Goal: Information Seeking & Learning: Learn about a topic

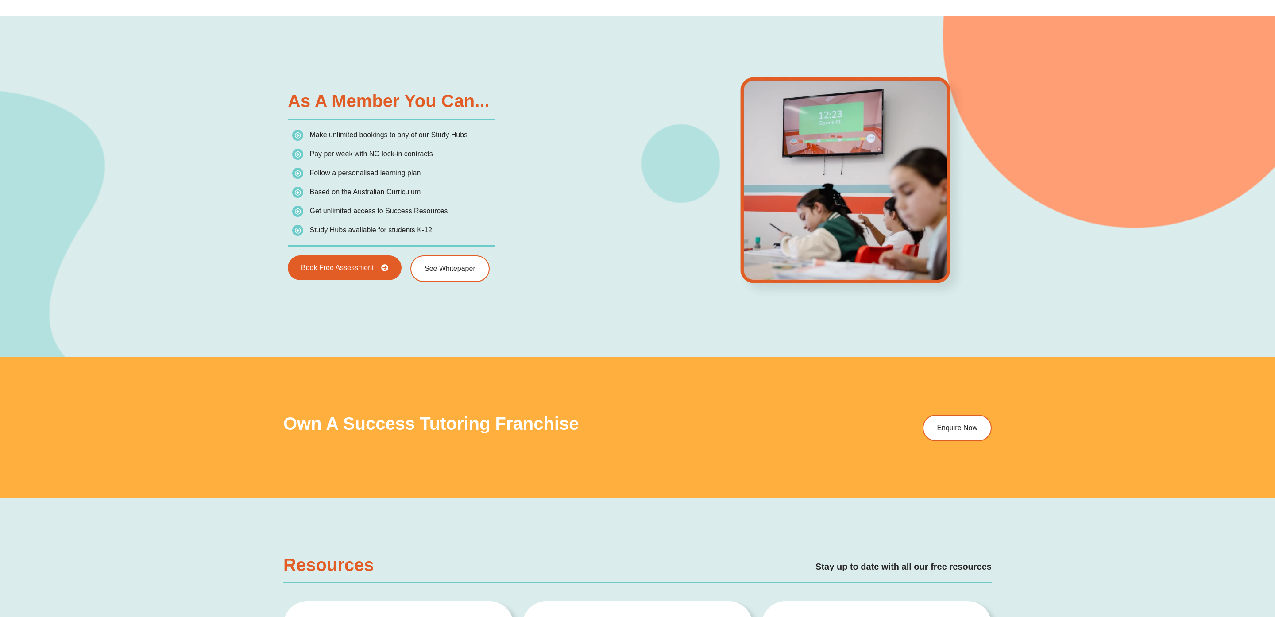
scroll to position [1918, 0]
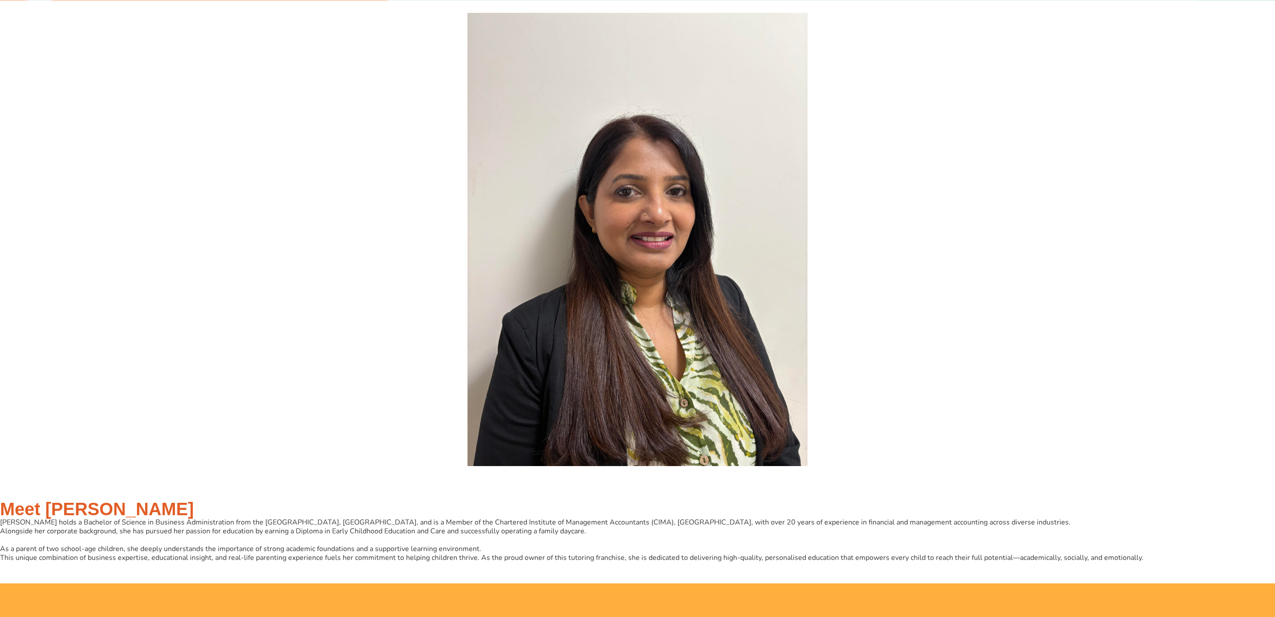
scroll to position [3196, 0]
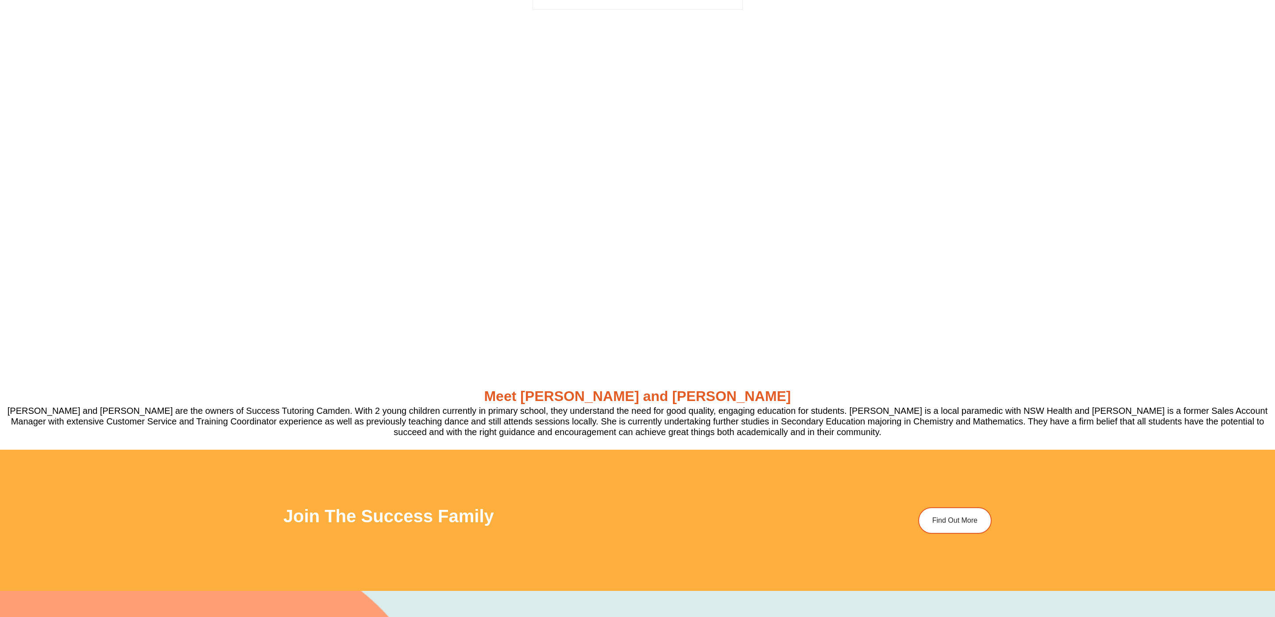
scroll to position [2884, 0]
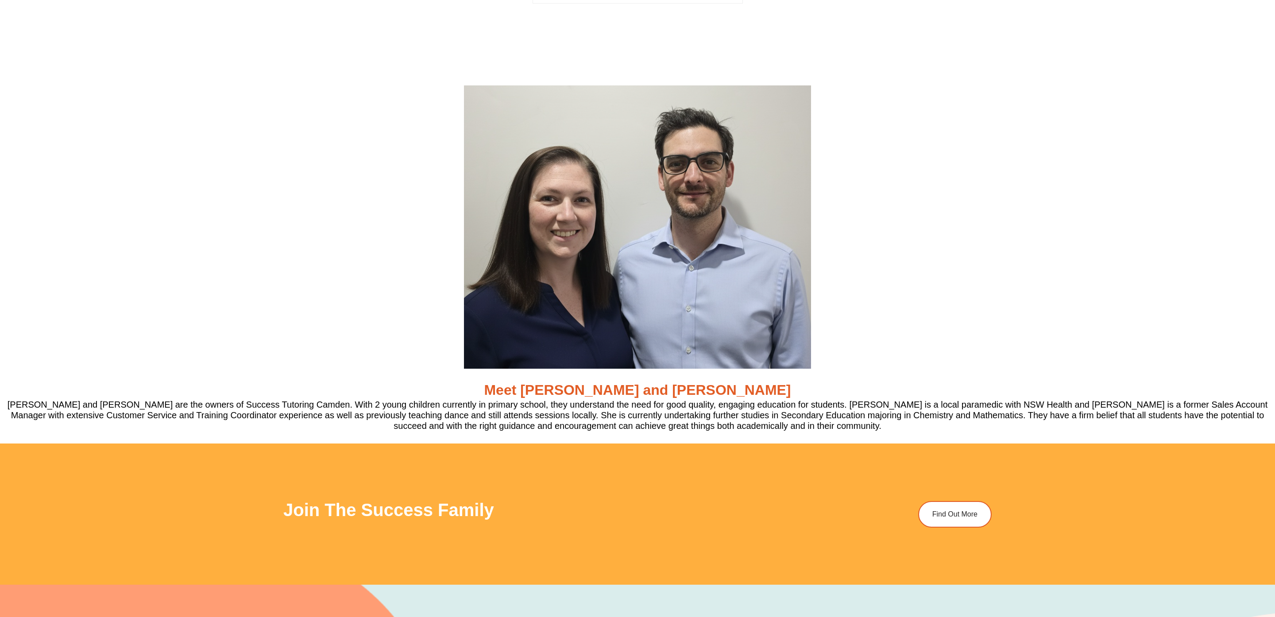
drag, startPoint x: 828, startPoint y: 421, endPoint x: 514, endPoint y: 352, distance: 321.8
click at [514, 352] on div "Meet Angela and David Angela and David are the owners of Success Tutoring Camde…" at bounding box center [637, 257] width 1275 height 375
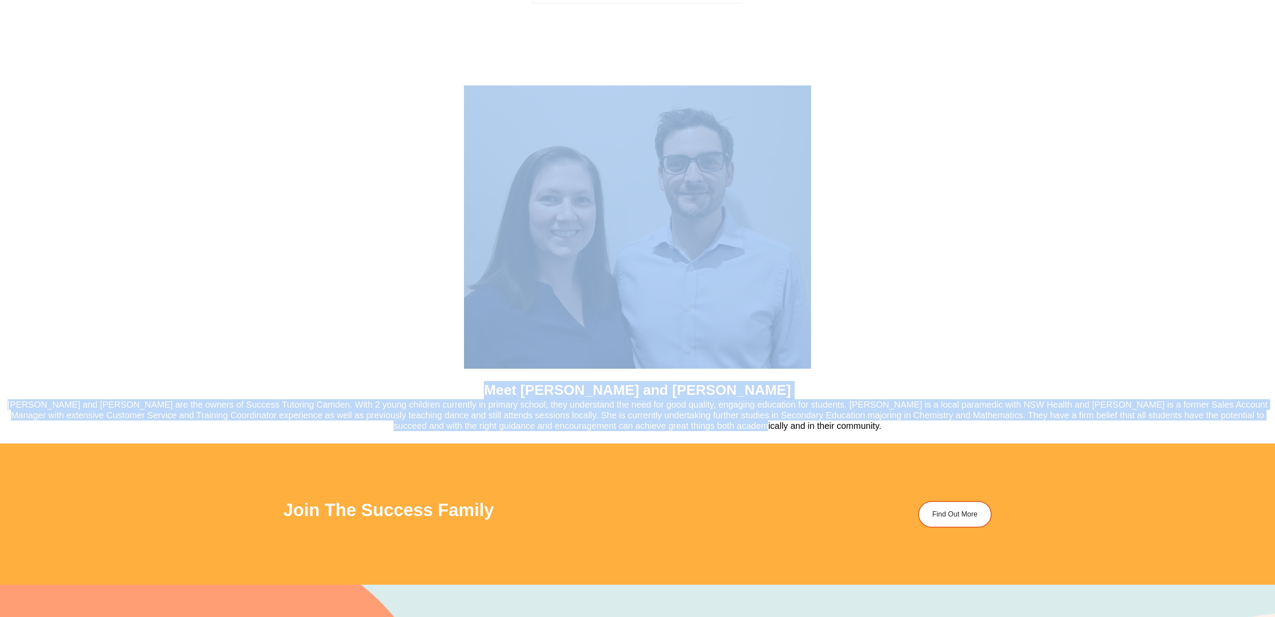
drag, startPoint x: 808, startPoint y: 430, endPoint x: 631, endPoint y: 316, distance: 210.8
click at [630, 314] on div "Meet Angela and David Angela and David are the owners of Success Tutoring Camde…" at bounding box center [637, 257] width 1275 height 375
click at [643, 403] on h5 "Angela and David are the owners of Success Tutoring Camden. With 2 young childr…" at bounding box center [637, 415] width 1275 height 32
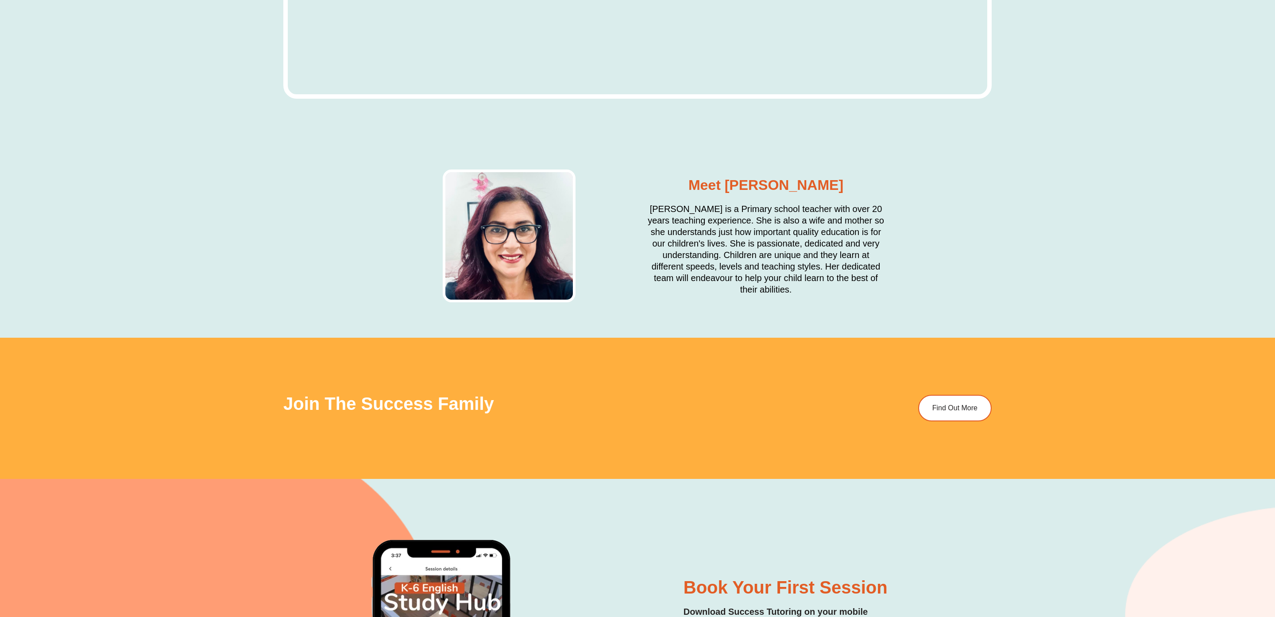
scroll to position [3918, 0]
